Goal: Find specific page/section: Find specific page/section

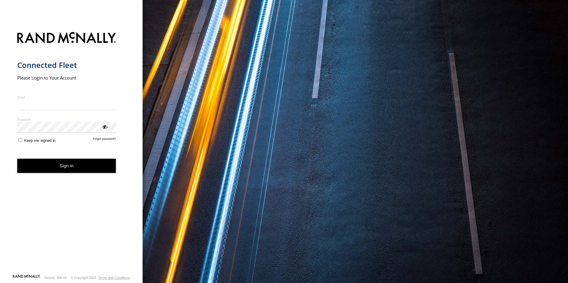
type input "**********"
click at [66, 170] on button "Sign in" at bounding box center [66, 166] width 99 height 15
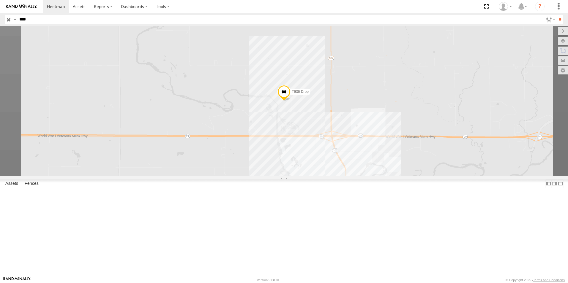
click at [42, 21] on input "****" at bounding box center [280, 19] width 526 height 9
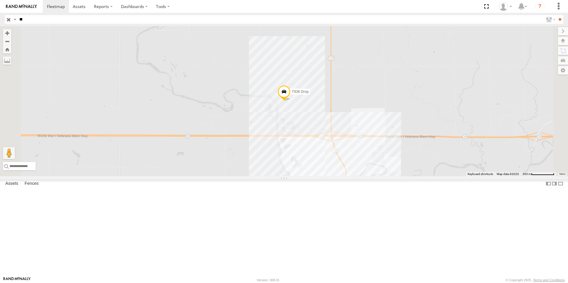
type input "*"
click at [556, 15] on input "**" at bounding box center [559, 19] width 7 height 9
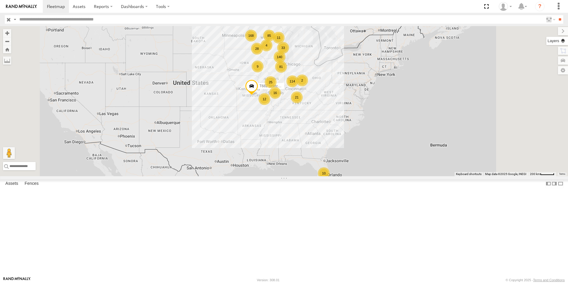
click at [563, 42] on label at bounding box center [557, 41] width 22 height 8
click at [0, 0] on span "Basemaps" at bounding box center [0, 0] width 0 height 0
click at [0, 0] on span "Satellite + Roadmap" at bounding box center [0, 0] width 0 height 0
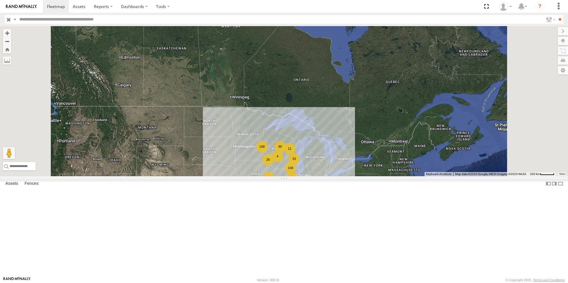
drag, startPoint x: 396, startPoint y: 107, endPoint x: 407, endPoint y: 221, distance: 113.9
click at [407, 176] on div "114 9 168 81 85 140 16 33 25 12 21 28 4 2 10 T682 Stretch Flat 11" at bounding box center [284, 101] width 568 height 150
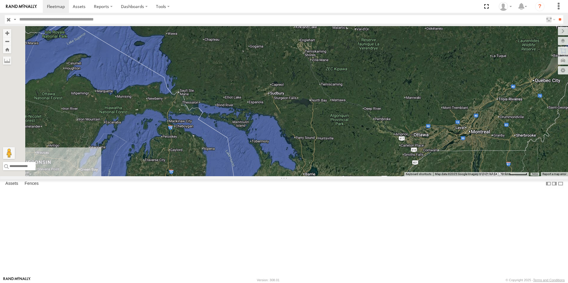
drag, startPoint x: 442, startPoint y: 197, endPoint x: 463, endPoint y: 200, distance: 21.3
click at [463, 176] on div "T682 Stretch Flat" at bounding box center [284, 101] width 568 height 150
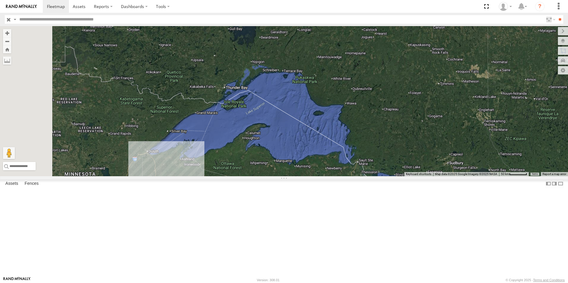
drag, startPoint x: 280, startPoint y: 109, endPoint x: 459, endPoint y: 181, distance: 193.2
click at [459, 176] on div "T682 Stretch Flat 3 44 2 26 6 2 3 3" at bounding box center [284, 101] width 568 height 150
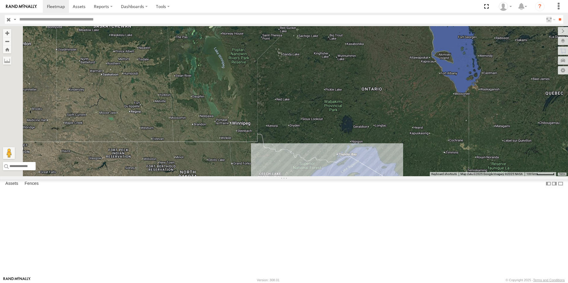
drag, startPoint x: 217, startPoint y: 202, endPoint x: 347, endPoint y: 225, distance: 131.9
click at [347, 176] on div "T682 Stretch Flat T589 Pipe 157 77 3 17 5 48 8 28 35 2 2 3 2 2 T858 Moffett Flat" at bounding box center [284, 101] width 568 height 150
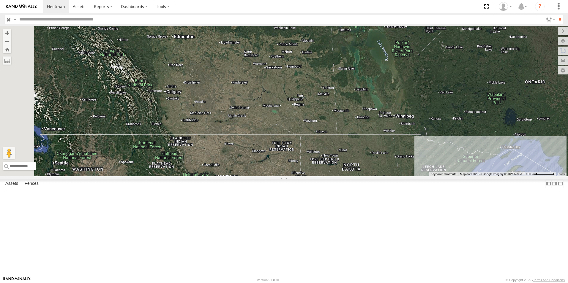
drag, startPoint x: 307, startPoint y: 216, endPoint x: 477, endPoint y: 209, distance: 169.7
click at [477, 176] on div "T682 Stretch Flat T589 Pipe 157 77 3 17 5 48 8 28 35 2 2 3 2 2 T858 Moffett Flat" at bounding box center [284, 101] width 568 height 150
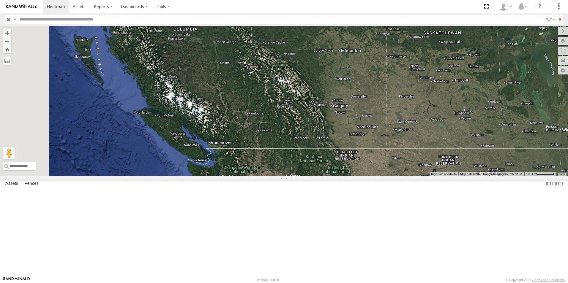
drag, startPoint x: 296, startPoint y: 224, endPoint x: 466, endPoint y: 237, distance: 170.3
click at [466, 176] on div "T682 Stretch Flat T589 Pipe 157 77 3 17 5 48 8 28 35 2 2 3 2 2 T858 Moffett Flat" at bounding box center [284, 101] width 568 height 150
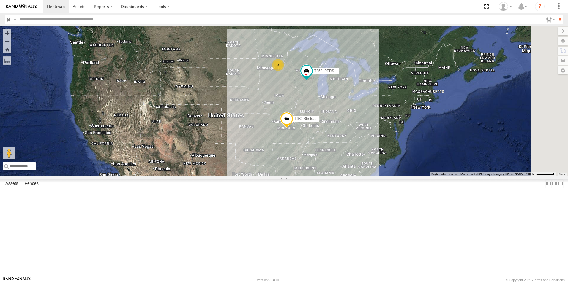
drag, startPoint x: 457, startPoint y: 235, endPoint x: 235, endPoint y: 95, distance: 262.2
click at [235, 95] on div "T682 Stretch Flat T858 Moffett Flat 3" at bounding box center [284, 101] width 568 height 150
